Goal: Task Accomplishment & Management: Manage account settings

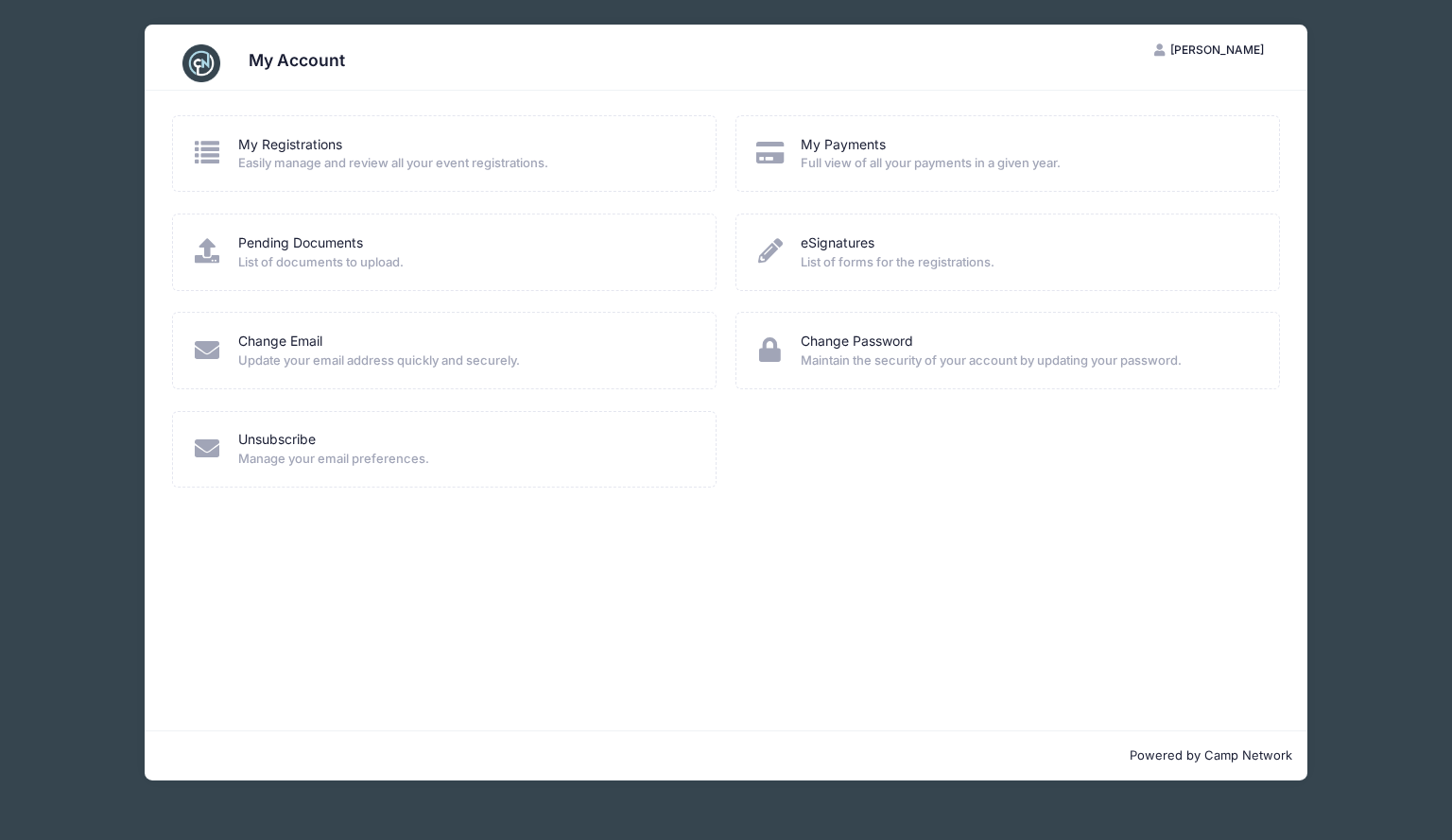
click at [401, 140] on div "My Registrations" at bounding box center [464, 145] width 454 height 20
click at [293, 147] on link "My Registrations" at bounding box center [290, 145] width 104 height 20
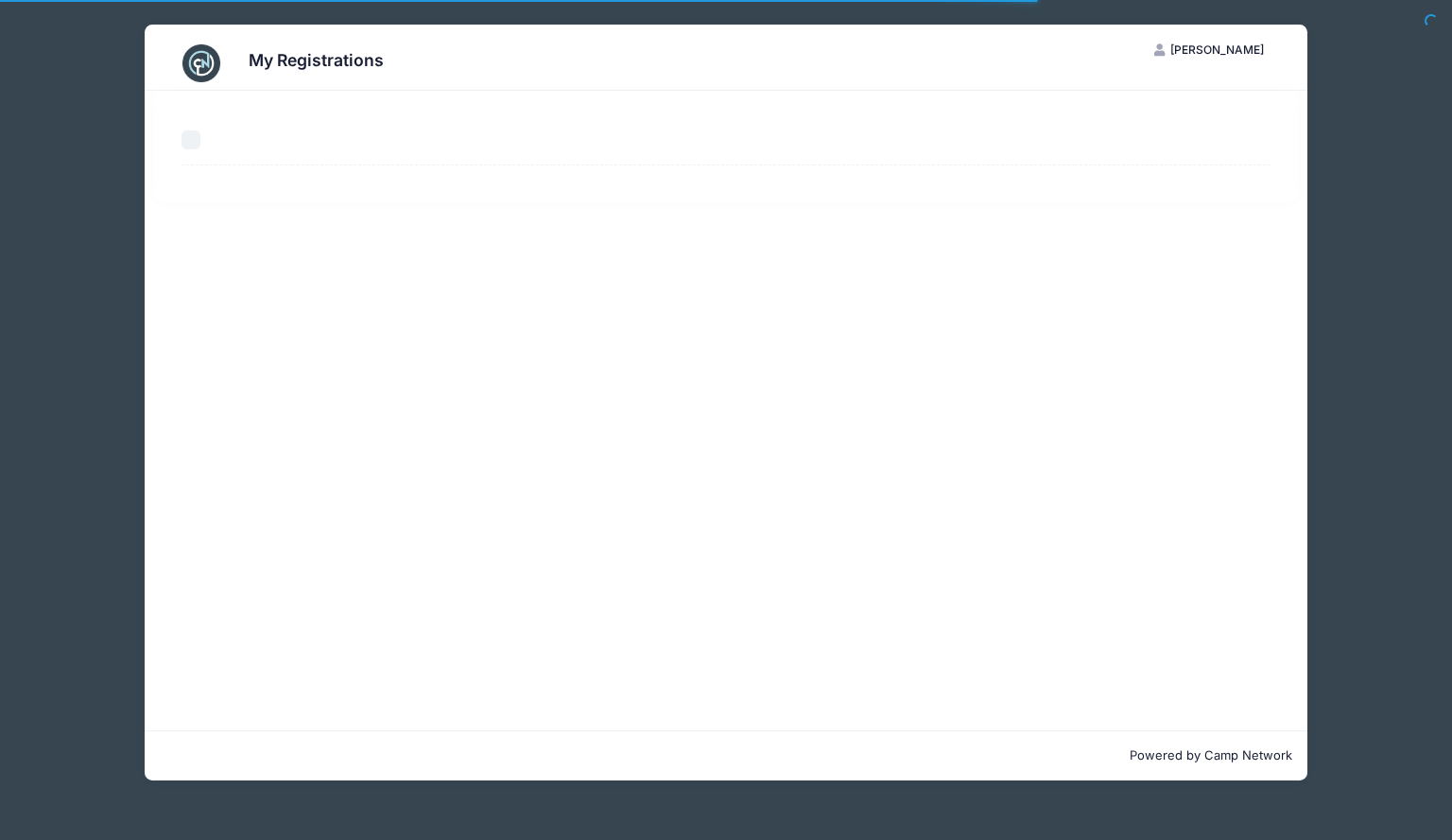
select select "50"
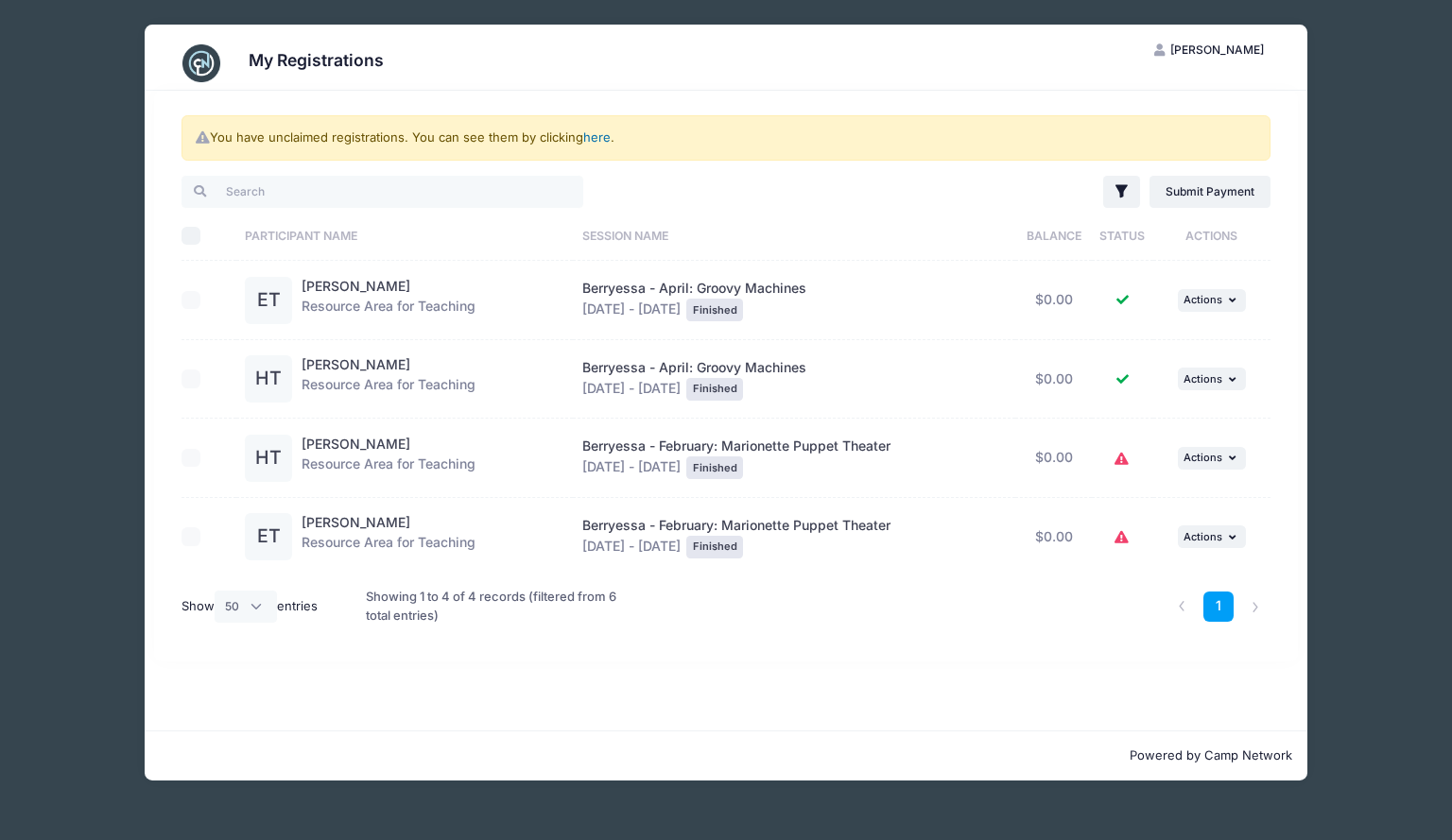
click at [597, 137] on link "here" at bounding box center [597, 137] width 28 height 15
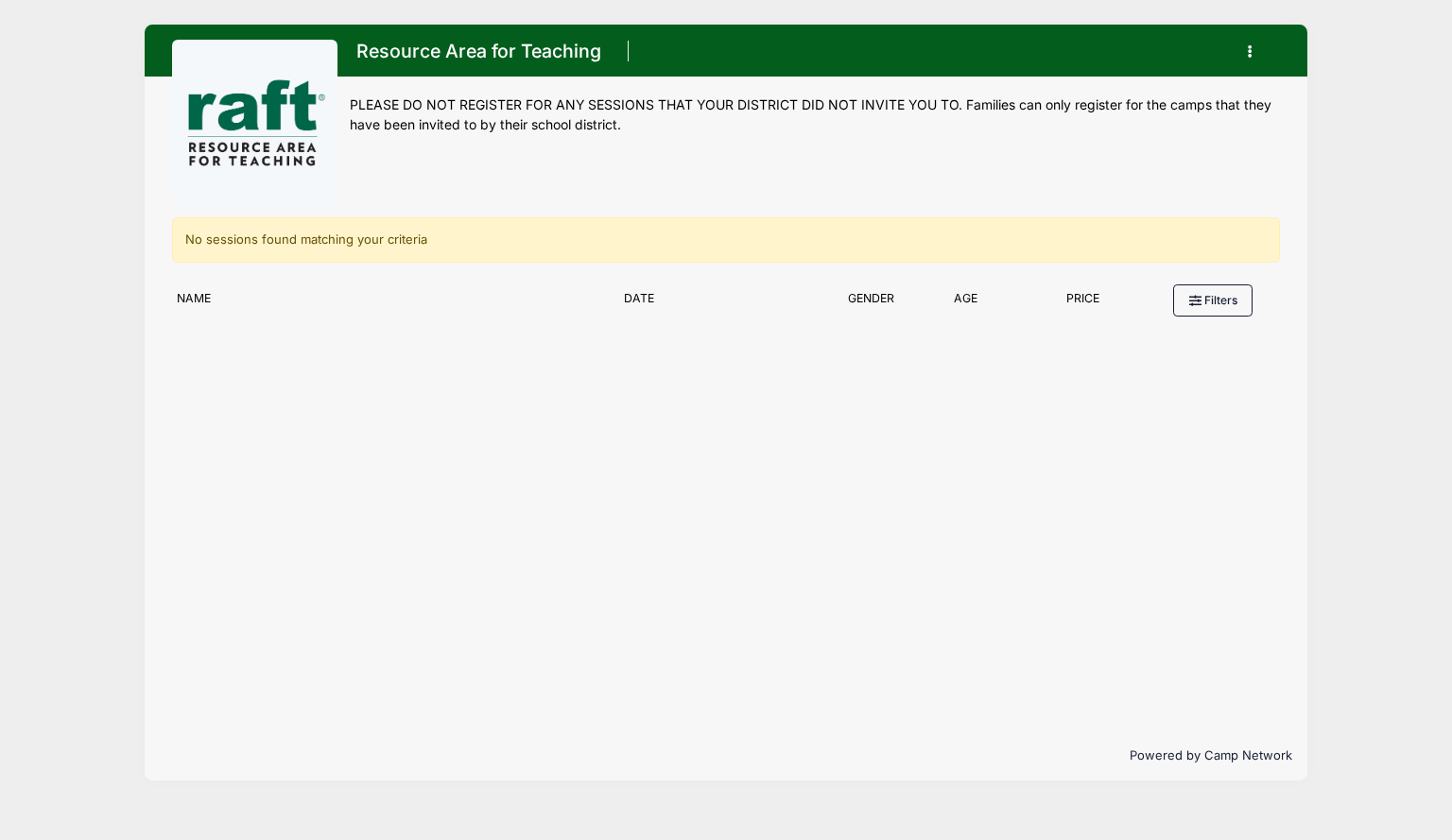
click at [1236, 51] on button "button" at bounding box center [1253, 51] width 51 height 33
click at [149, 74] on div "Resource Area for Teaching Register My Account Logout" at bounding box center [726, 121] width 1162 height 193
click at [296, 145] on img at bounding box center [255, 123] width 142 height 142
click at [1243, 57] on button "button" at bounding box center [1253, 51] width 51 height 33
click at [1199, 93] on link "My Account" at bounding box center [1162, 98] width 219 height 35
